Goal: Task Accomplishment & Management: Use online tool/utility

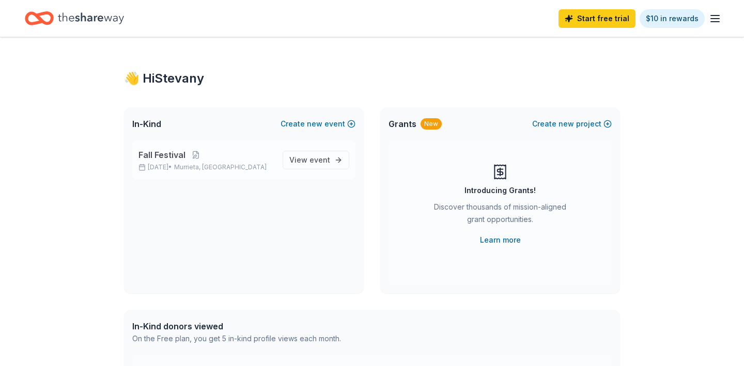
click at [160, 153] on span "Fall Festival" at bounding box center [161, 155] width 47 height 12
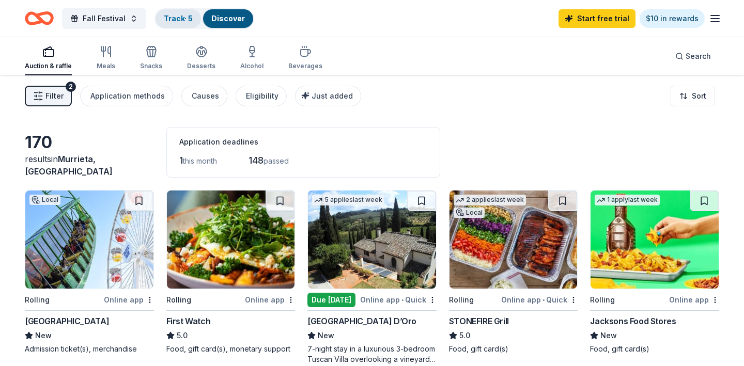
click at [174, 18] on link "Track · 5" at bounding box center [178, 18] width 29 height 9
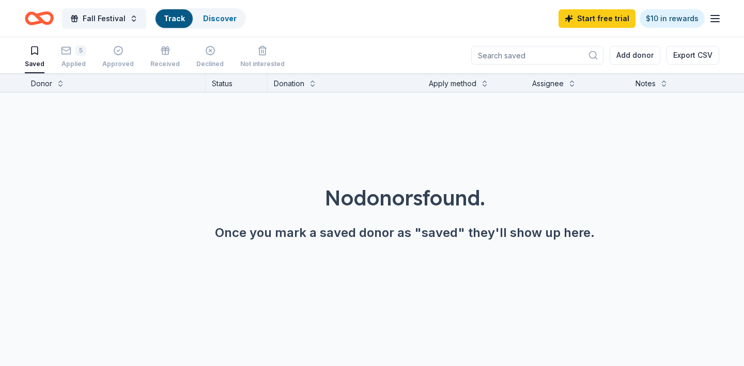
scroll to position [1, 0]
click at [73, 64] on div "Applied" at bounding box center [73, 63] width 25 height 8
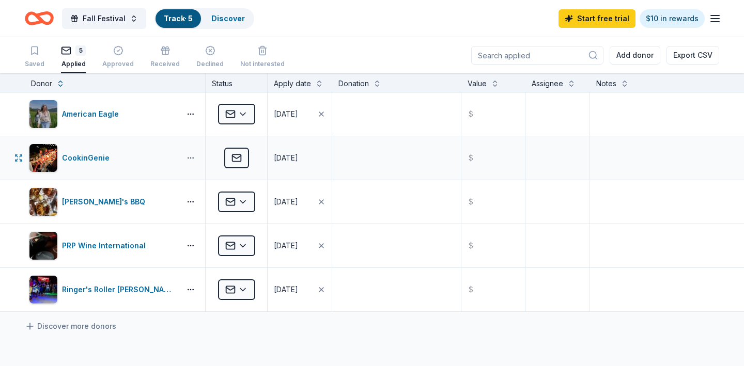
click at [192, 159] on button "button" at bounding box center [190, 158] width 21 height 8
click at [151, 204] on div "View application" at bounding box center [152, 203] width 91 height 19
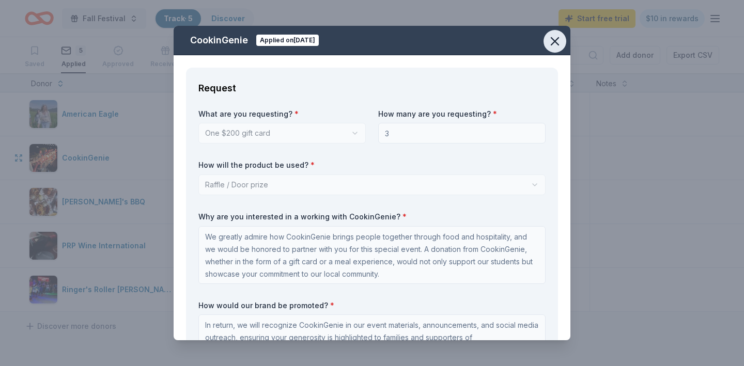
click at [556, 41] on icon "button" at bounding box center [555, 41] width 14 height 14
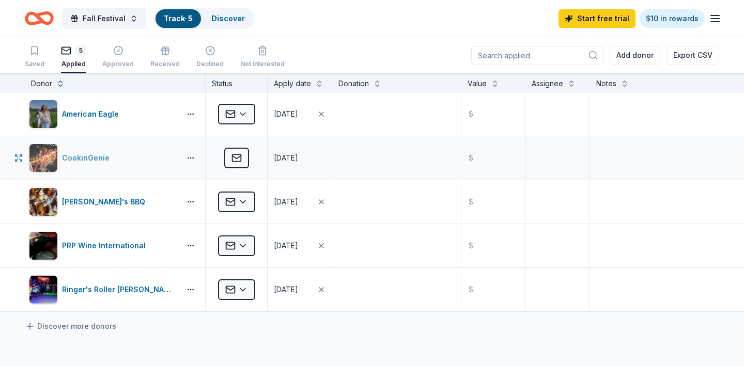
click at [88, 157] on div "CookinGenie" at bounding box center [88, 158] width 52 height 12
